Goal: Find specific page/section: Find specific page/section

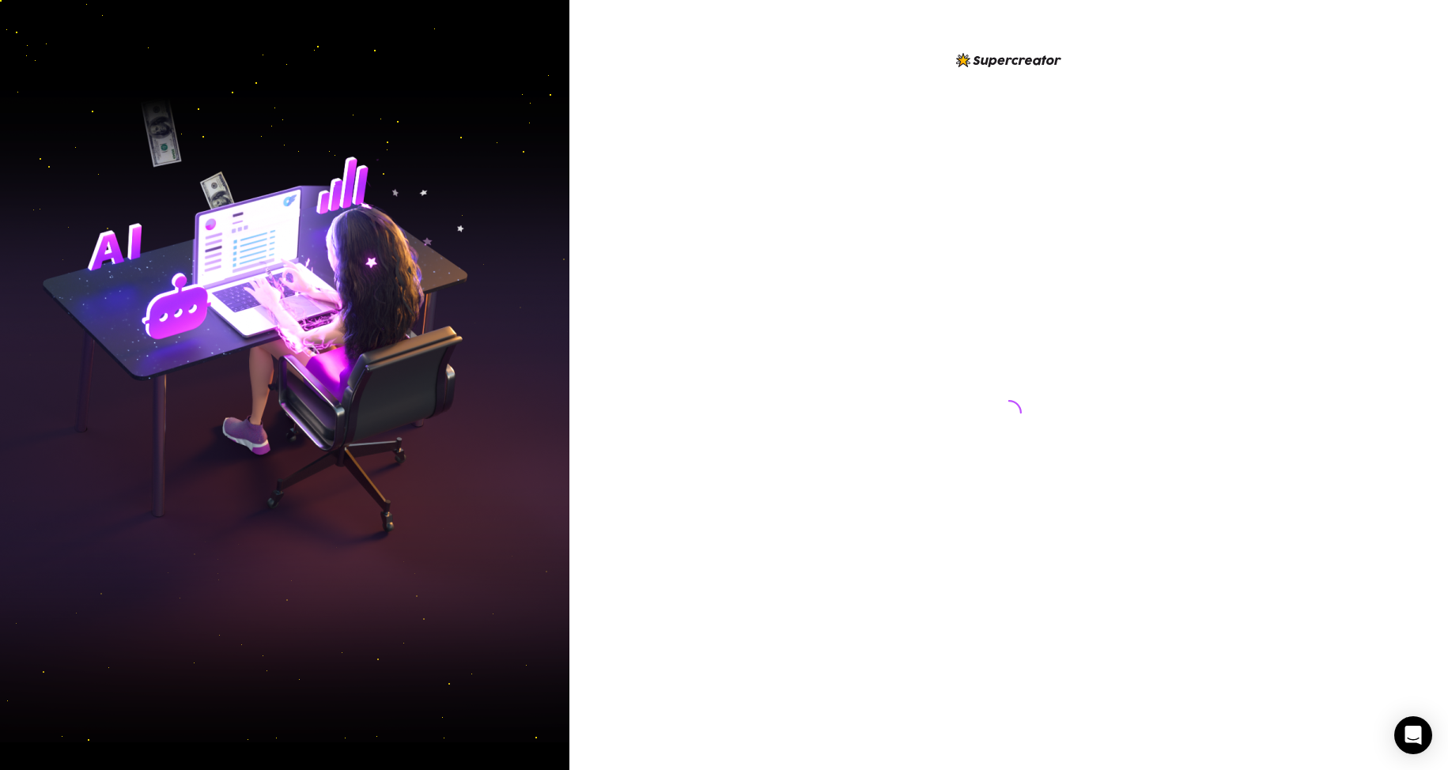
click at [746, 407] on div at bounding box center [1008, 385] width 879 height 770
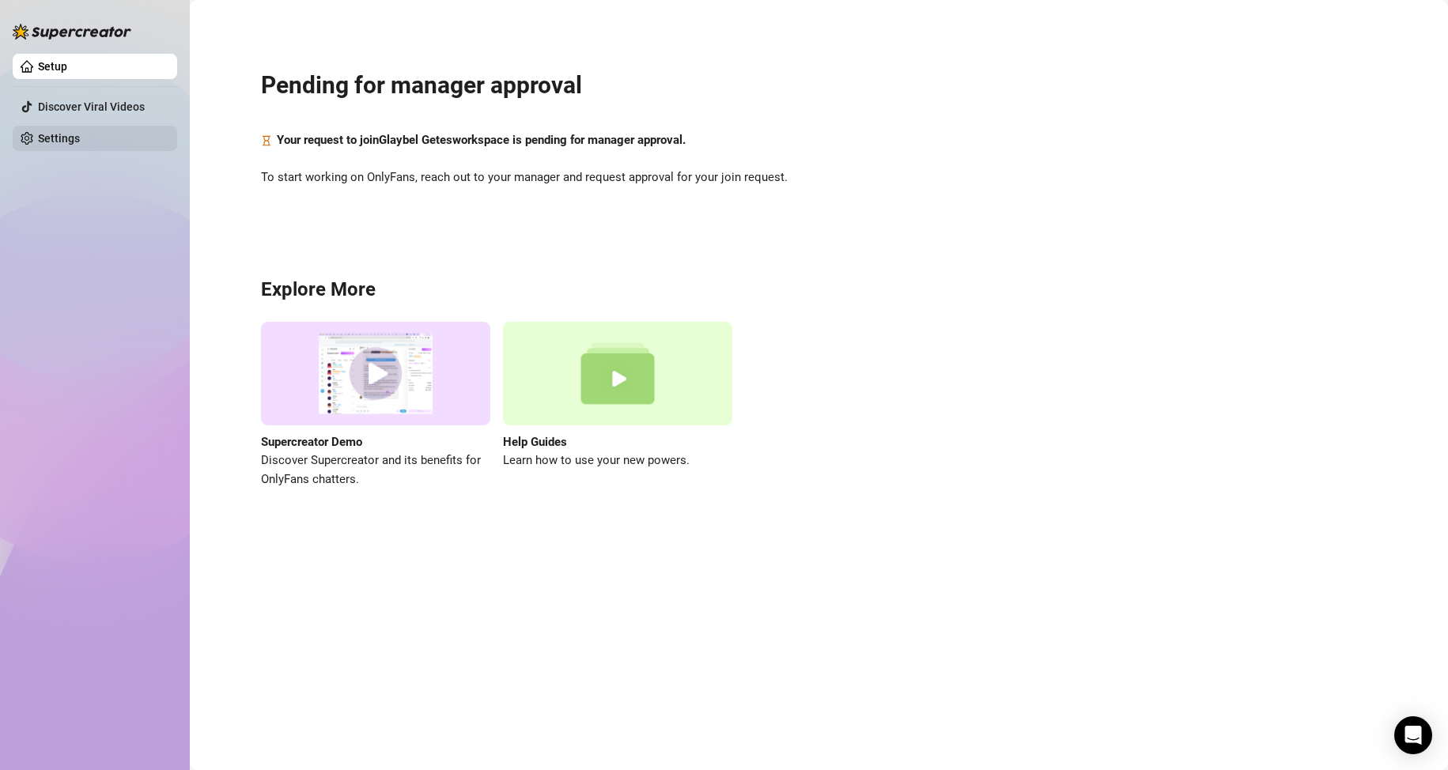
click at [80, 140] on link "Settings" at bounding box center [59, 138] width 42 height 13
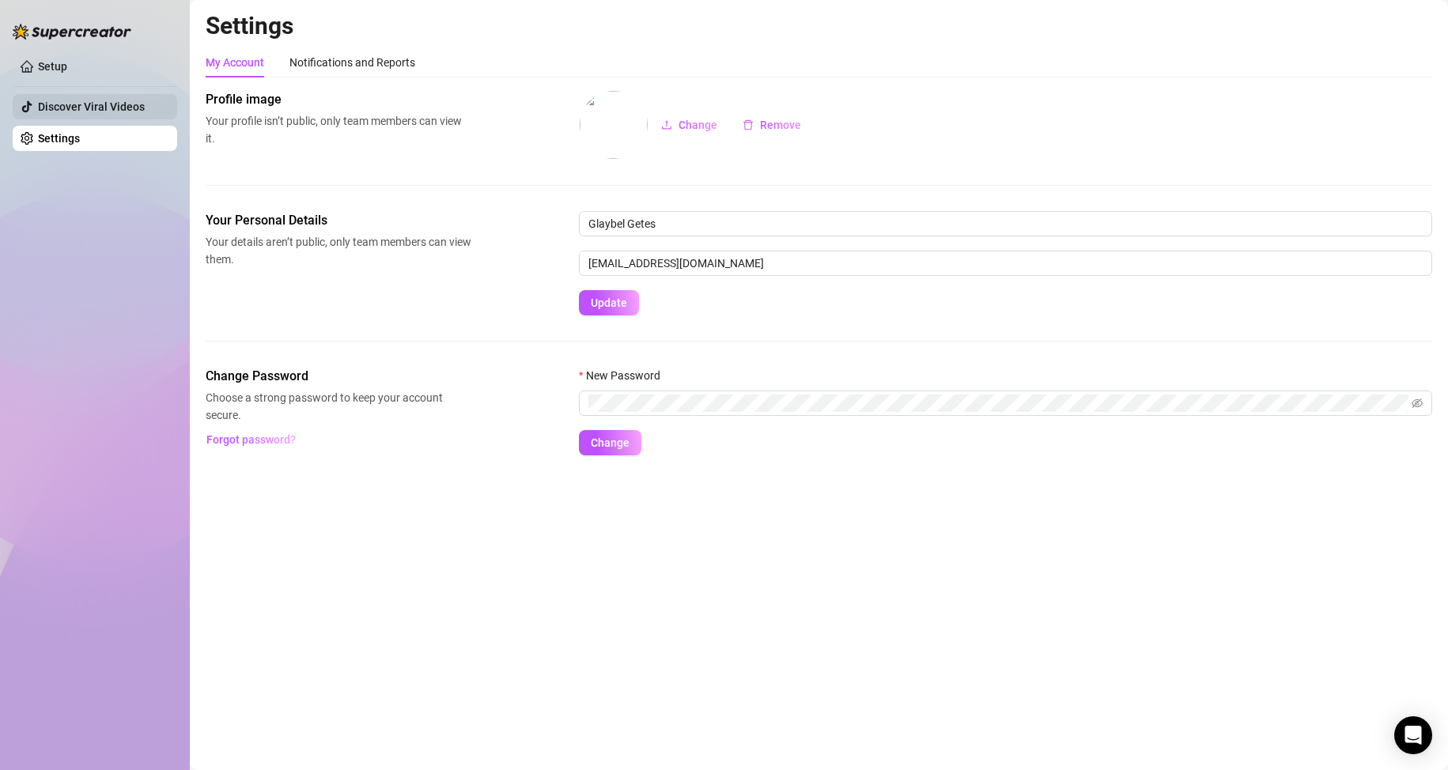
click at [89, 100] on link "Discover Viral Videos" at bounding box center [91, 106] width 107 height 13
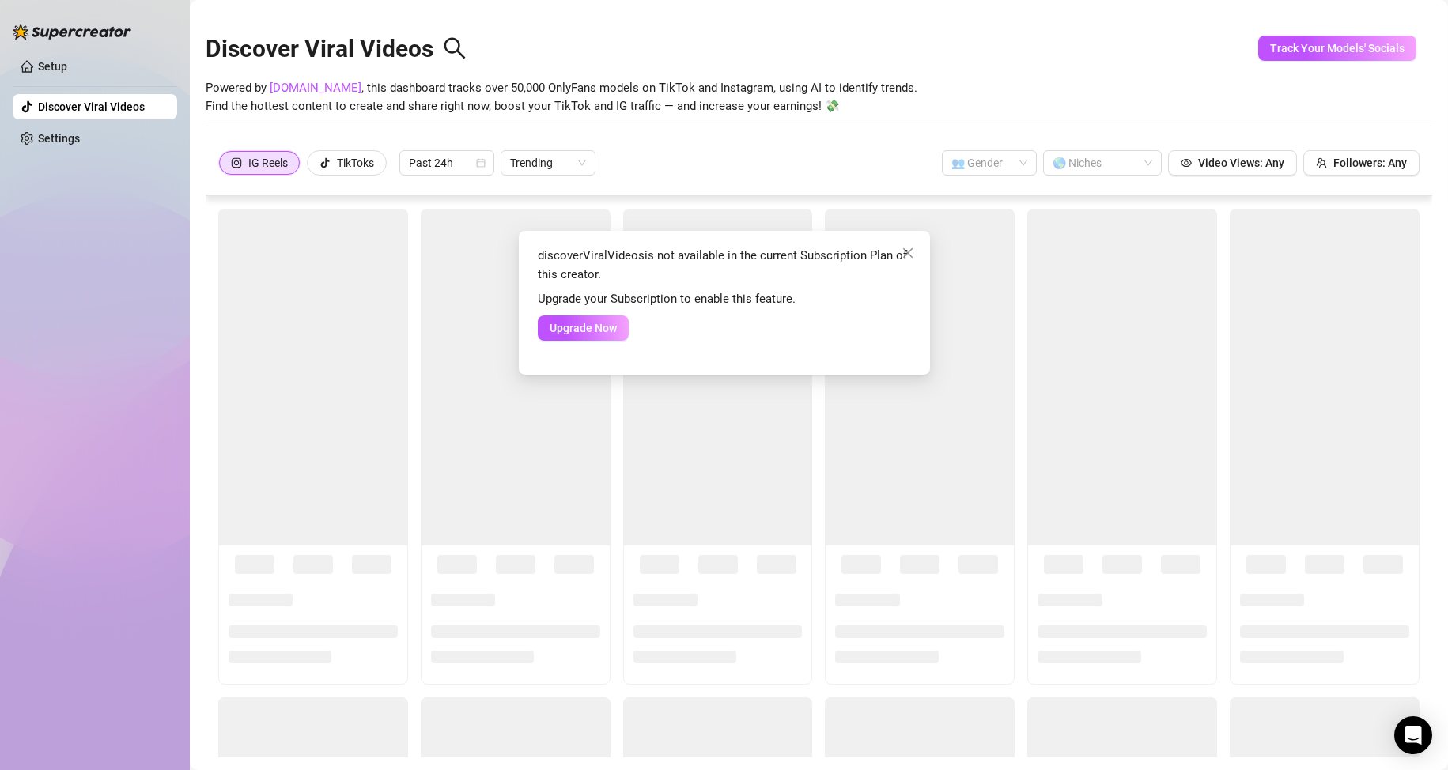
click at [81, 62] on div "discoverViralVideos is not available in the current Subscription Plan of this c…" at bounding box center [724, 385] width 1448 height 770
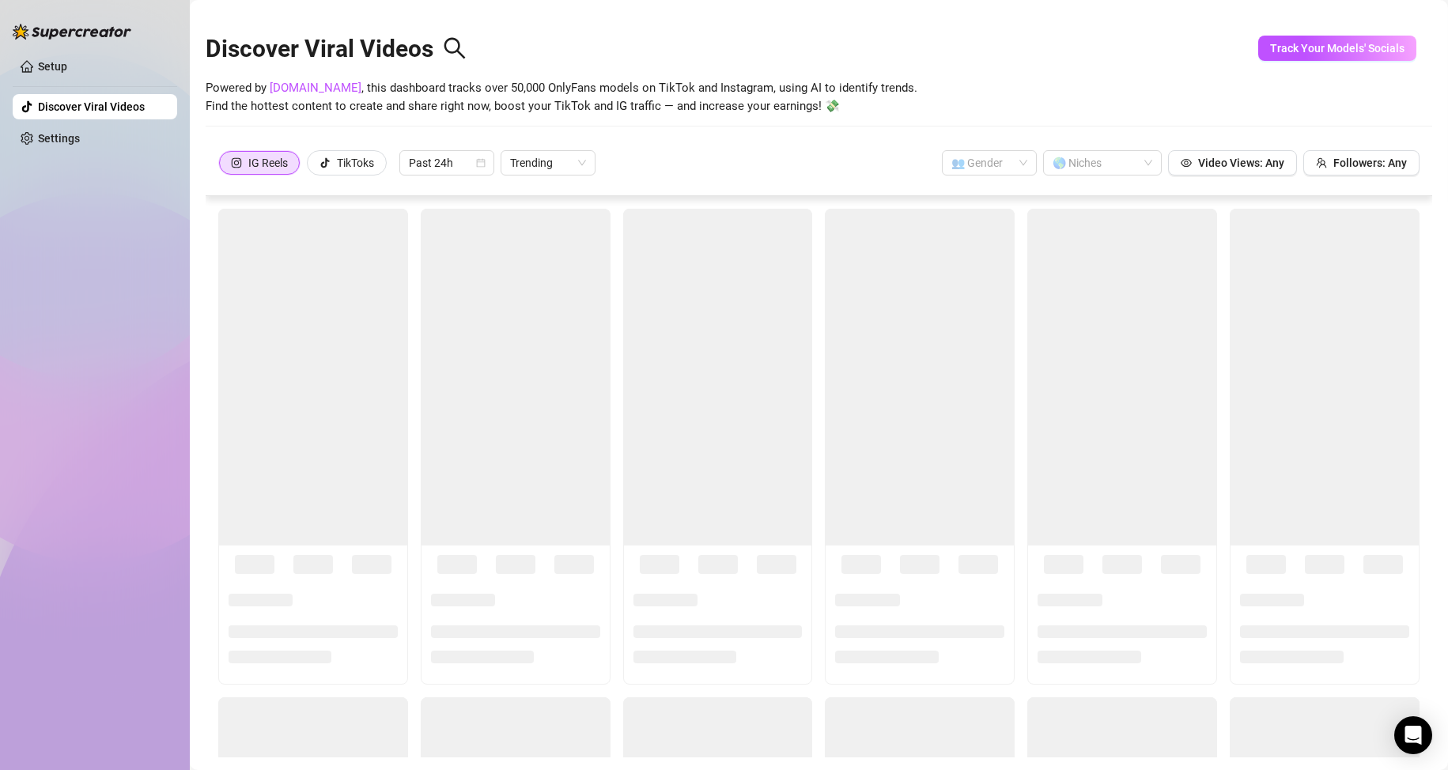
click at [67, 62] on link "Setup" at bounding box center [52, 66] width 29 height 13
